Goal: Navigation & Orientation: Find specific page/section

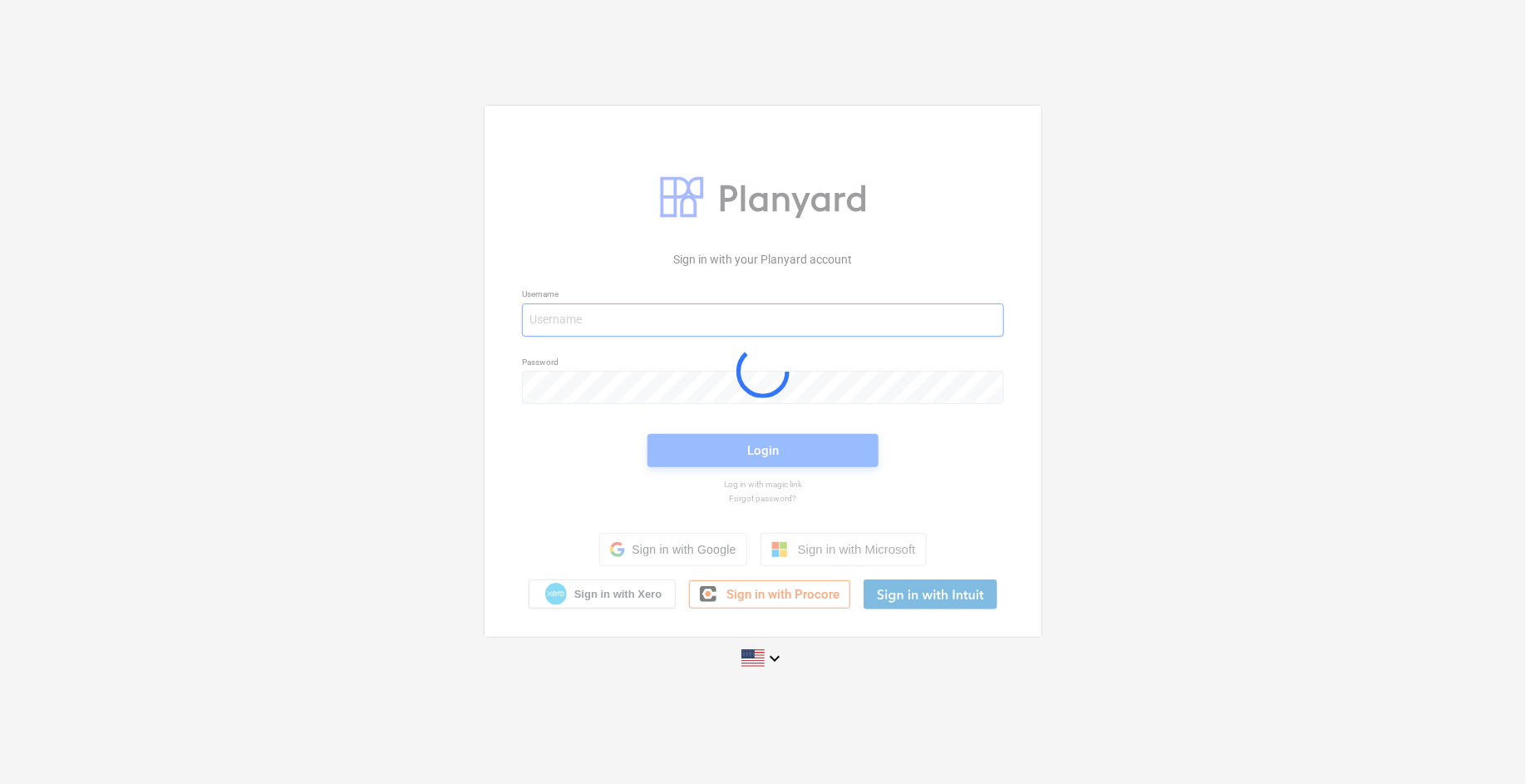
type input "[EMAIL_ADDRESS][PERSON_NAME][DOMAIN_NAME]"
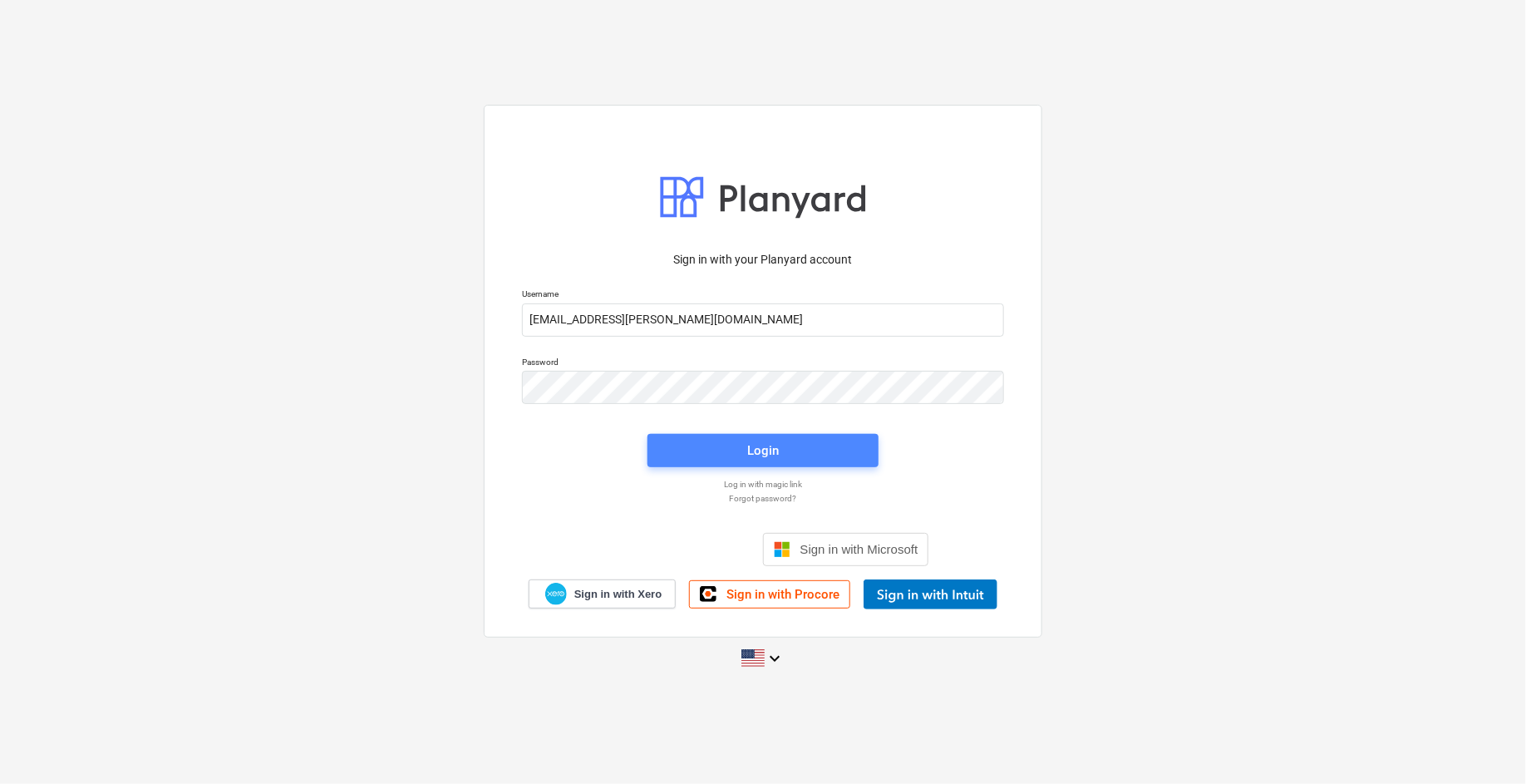
click at [752, 450] on div "Login" at bounding box center [763, 450] width 32 height 22
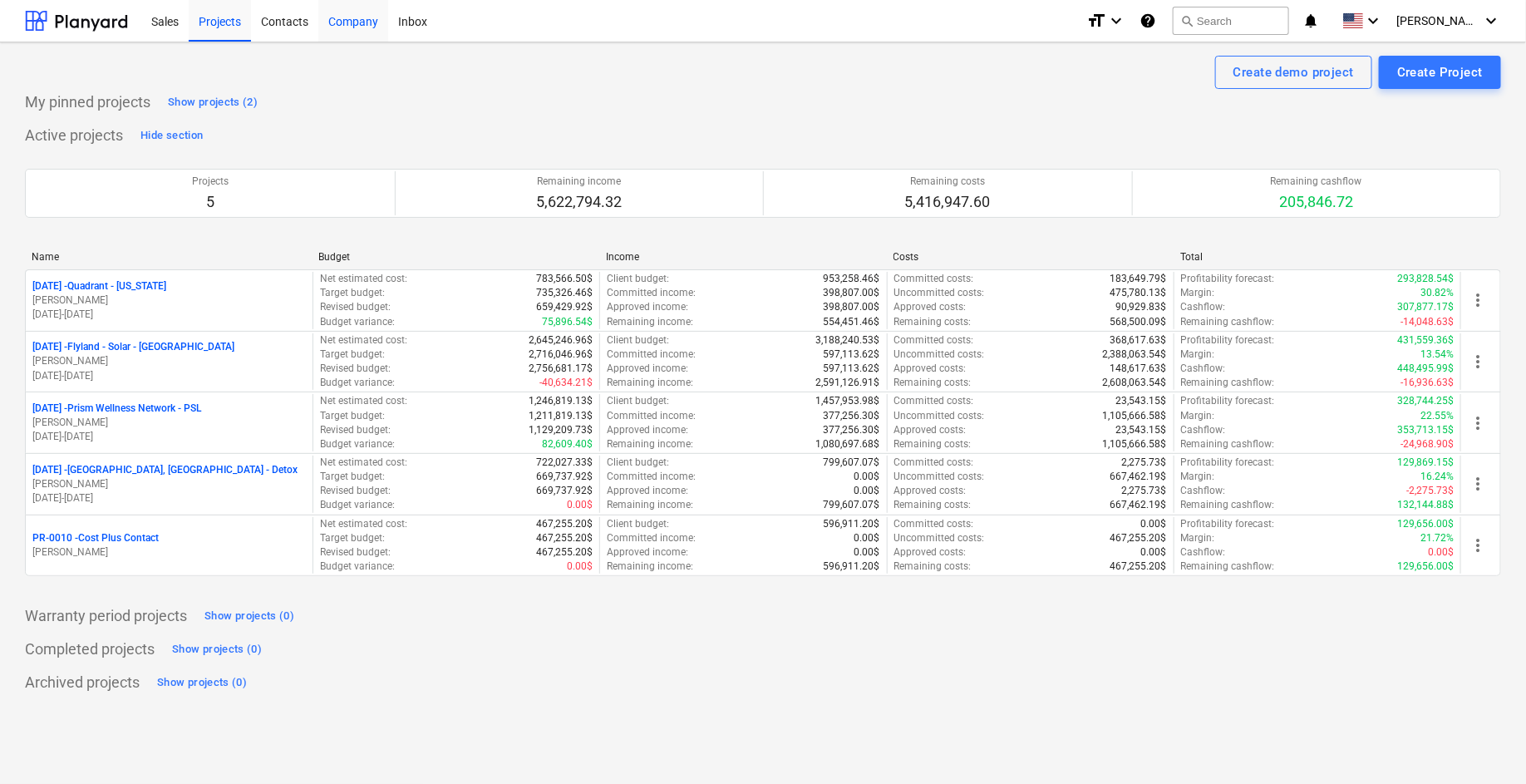
click at [360, 24] on div "Company" at bounding box center [354, 20] width 70 height 43
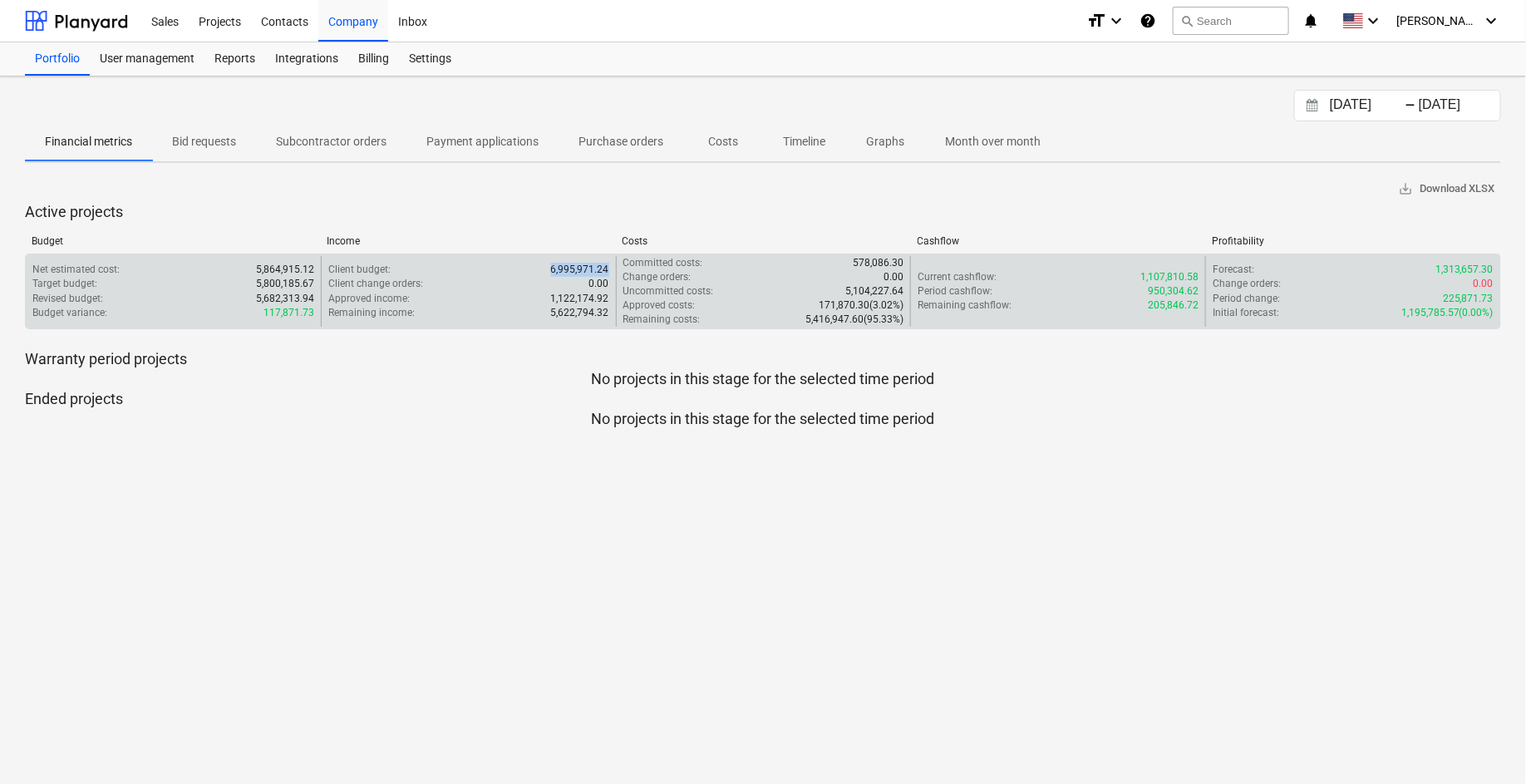
drag, startPoint x: 564, startPoint y: 268, endPoint x: 612, endPoint y: 269, distance: 48.0
click at [612, 269] on div "Client budget : 6,995,971.24 Client change orders : 0.00 Approved income : 1,12…" at bounding box center [469, 292] width 295 height 72
drag, startPoint x: 1437, startPoint y: 267, endPoint x: 1496, endPoint y: 269, distance: 59.0
click at [1496, 269] on div "Forecast : 1,313,657.30 Change orders : 0.00 Period change : 225,871.73 Initial…" at bounding box center [1353, 292] width 295 height 72
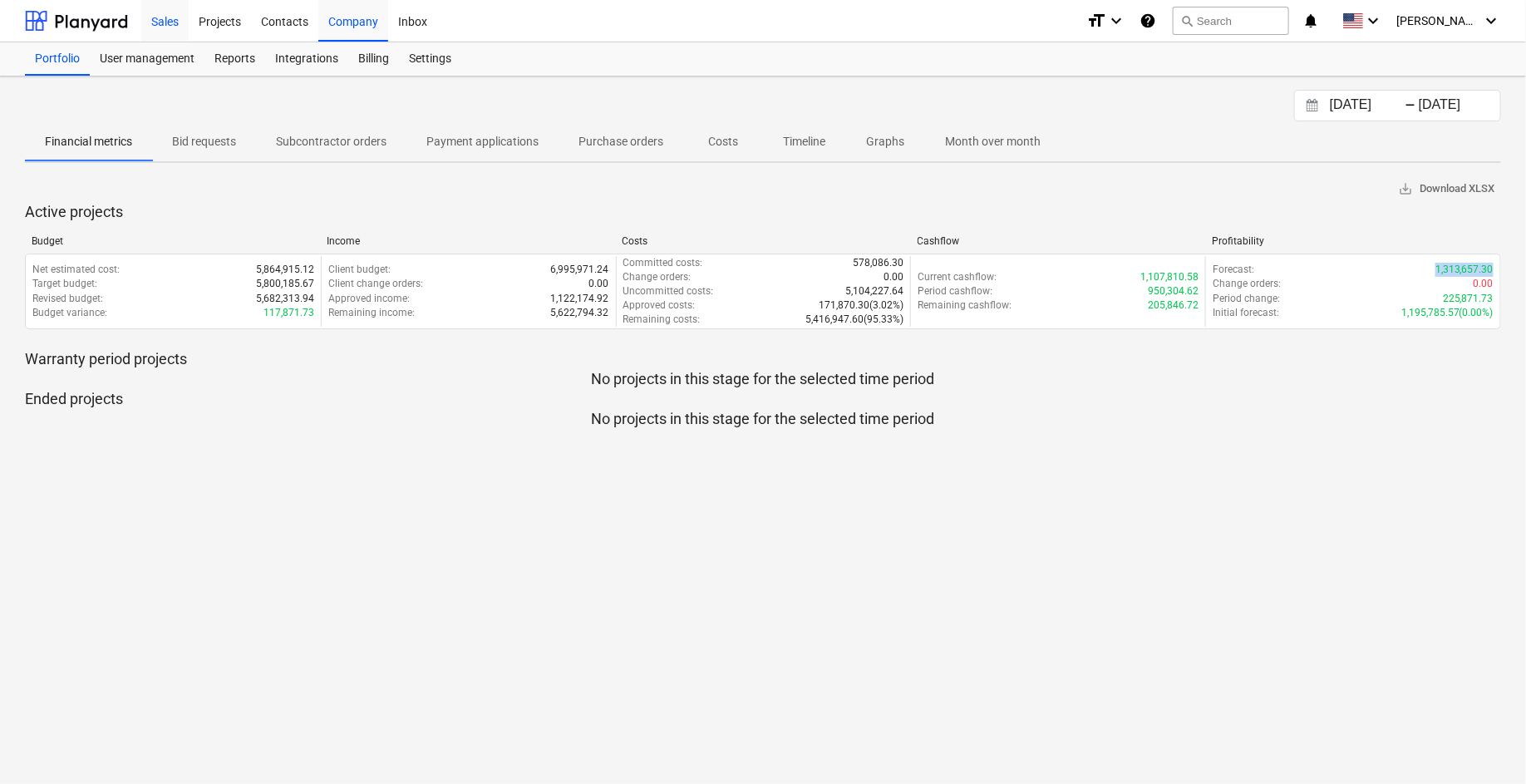
click at [165, 18] on div "Sales" at bounding box center [164, 20] width 48 height 43
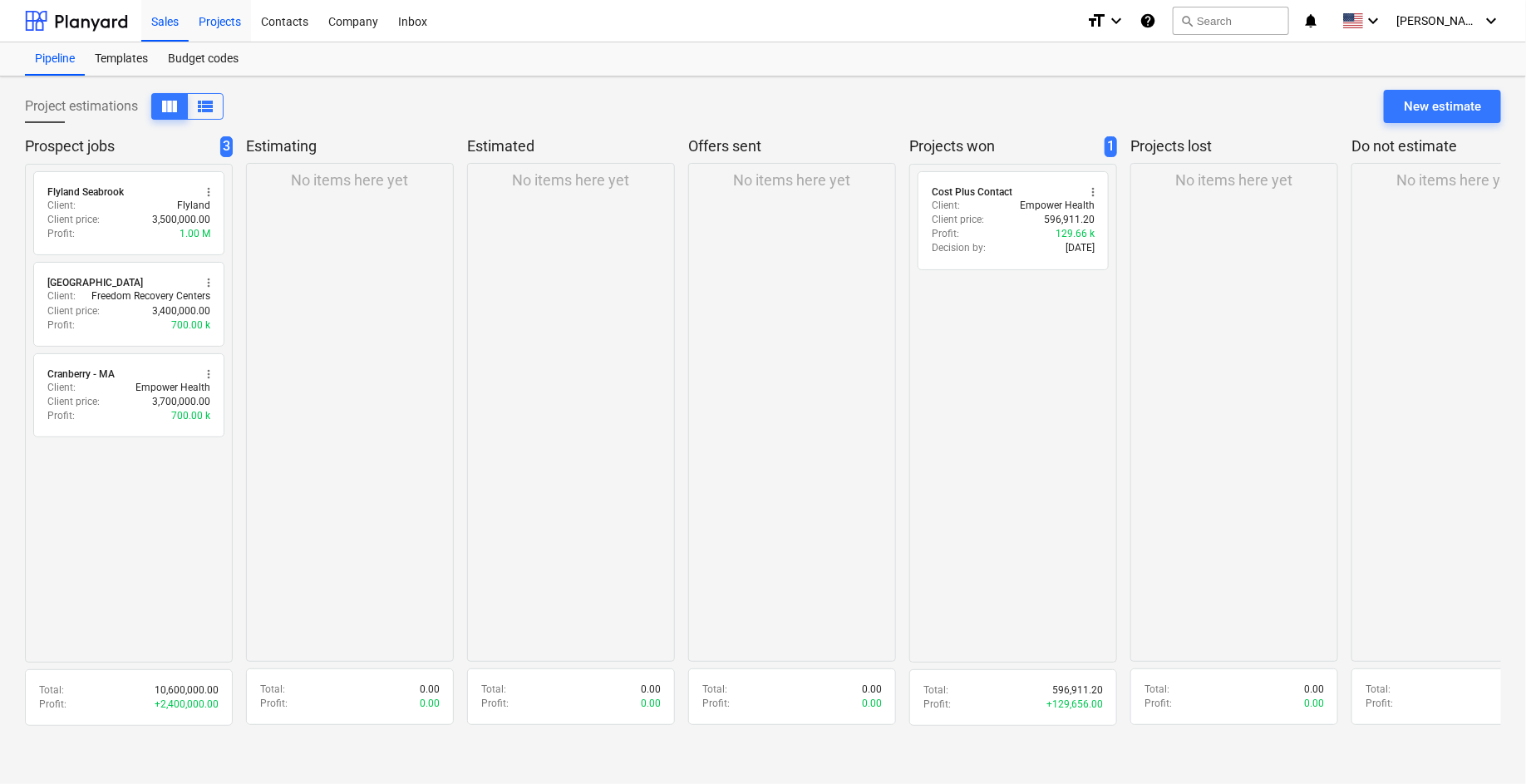
click at [219, 21] on div "Projects" at bounding box center [219, 20] width 63 height 43
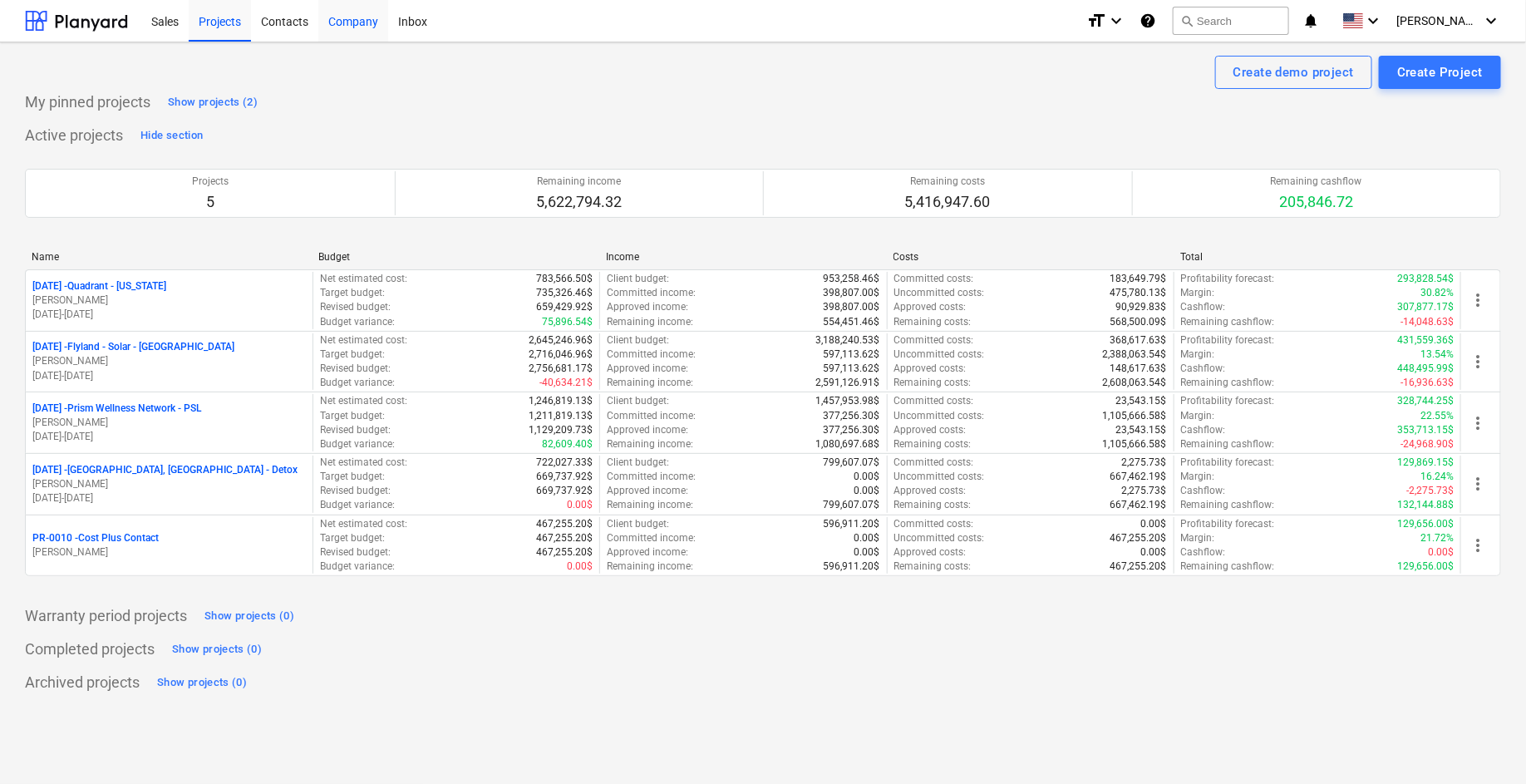
click at [353, 25] on div "Company" at bounding box center [354, 20] width 70 height 43
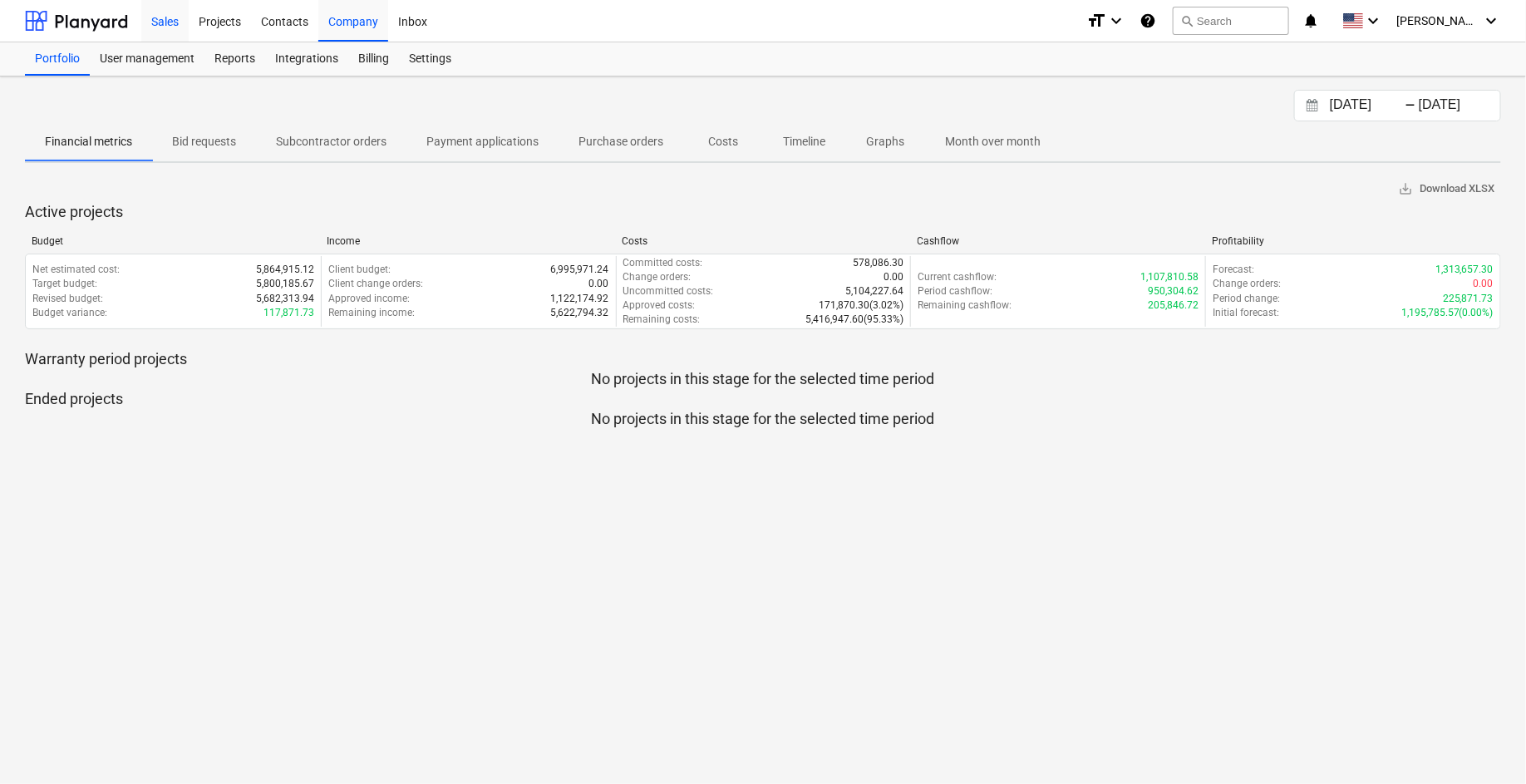
click at [168, 22] on div "Sales" at bounding box center [164, 20] width 48 height 43
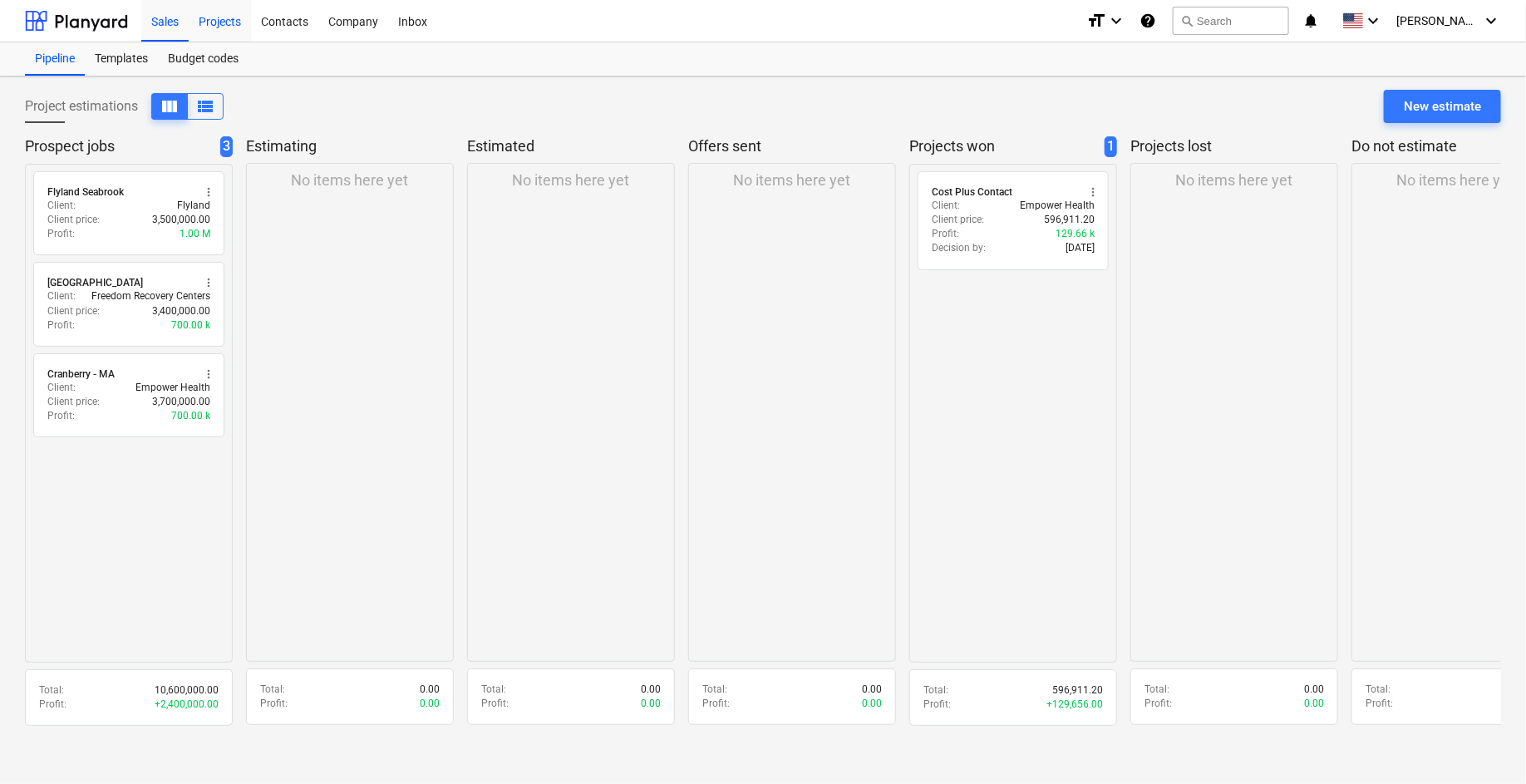
click at [224, 24] on div "Projects" at bounding box center [219, 20] width 63 height 43
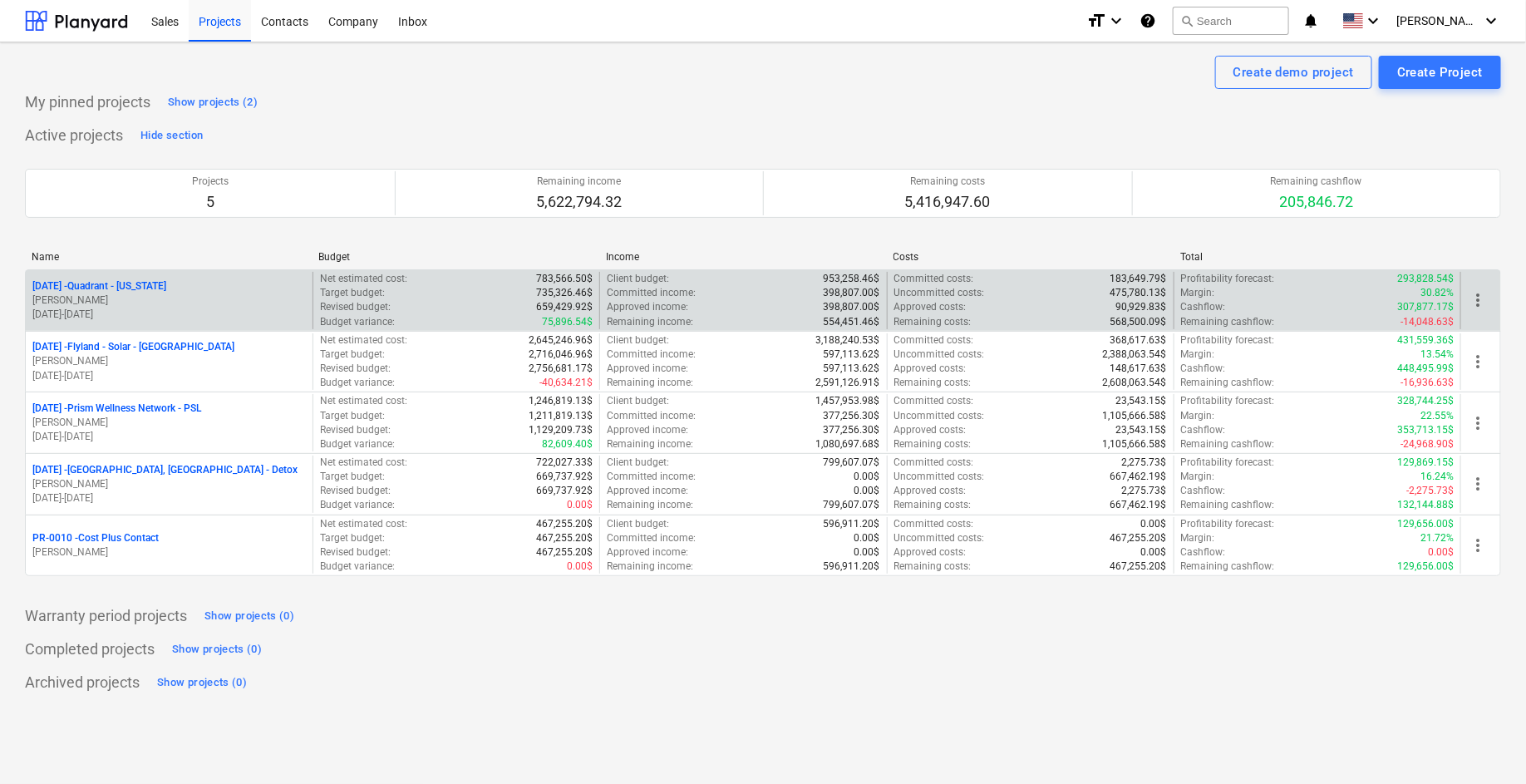
click at [114, 284] on p "[DATE] - Quadrant - [US_STATE]" at bounding box center [99, 286] width 133 height 14
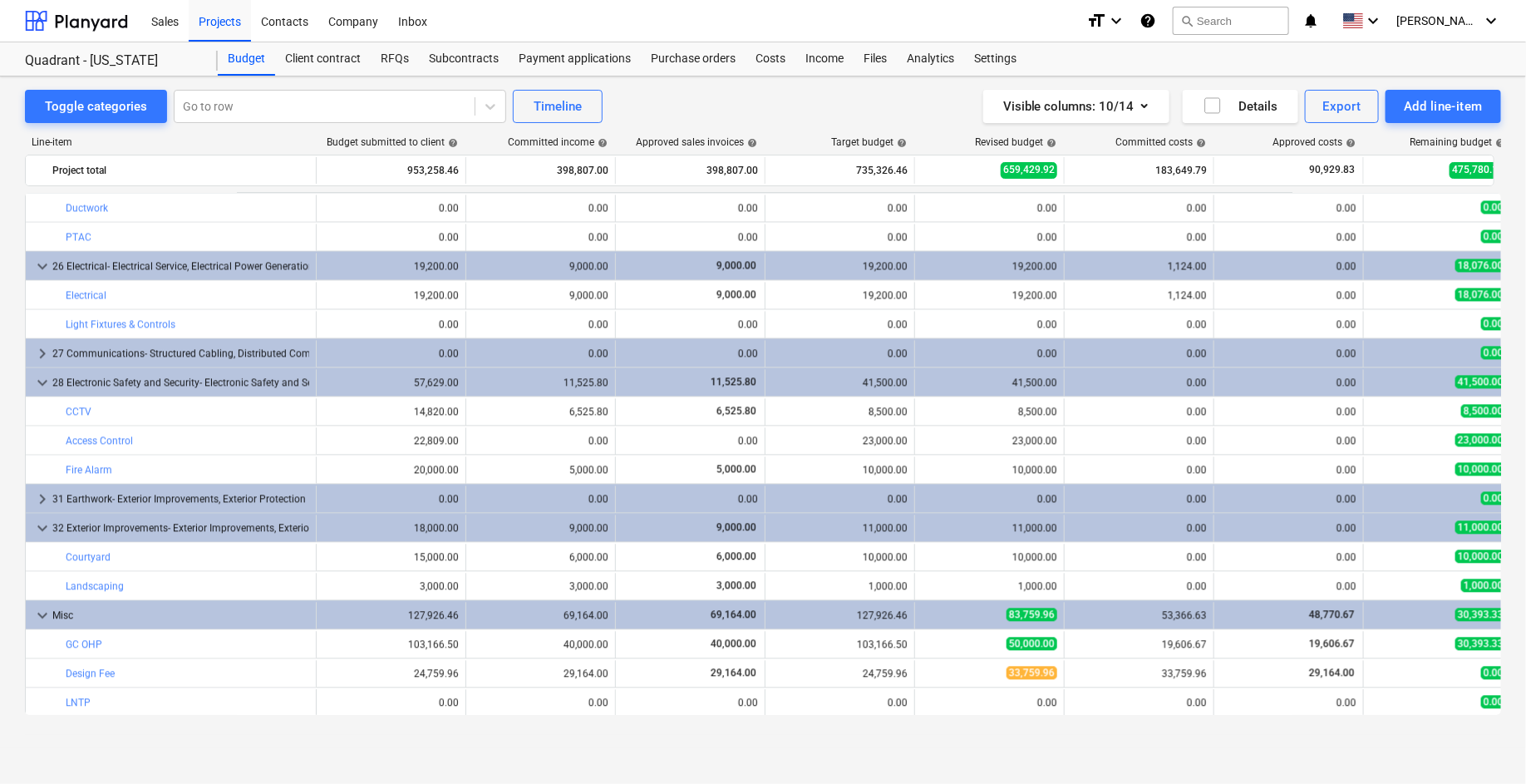
scroll to position [1746, 0]
click at [214, 24] on div "Projects" at bounding box center [219, 20] width 63 height 43
